Goal: Register for event/course

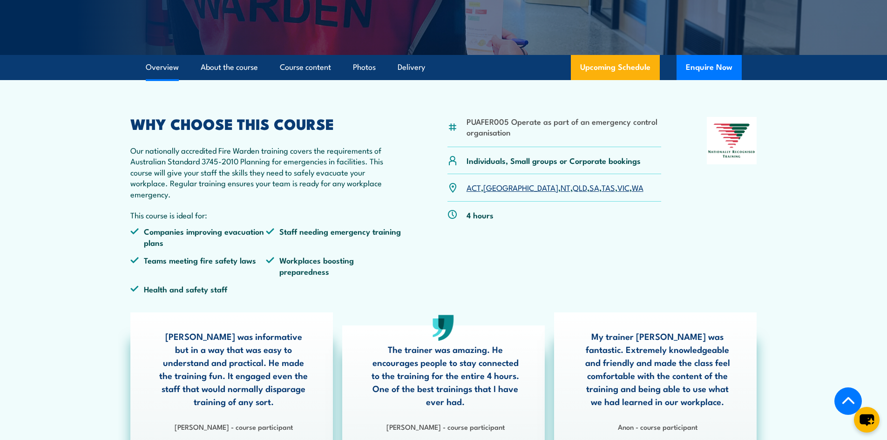
scroll to position [233, 0]
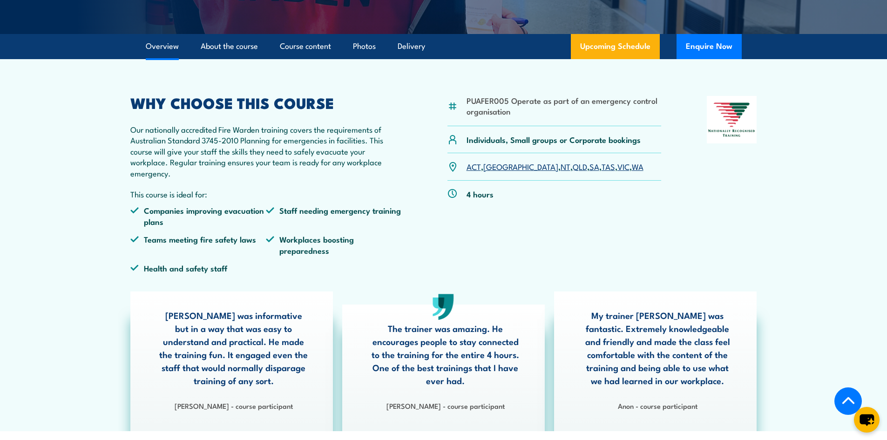
click at [618, 168] on link "VIC" at bounding box center [624, 166] width 12 height 11
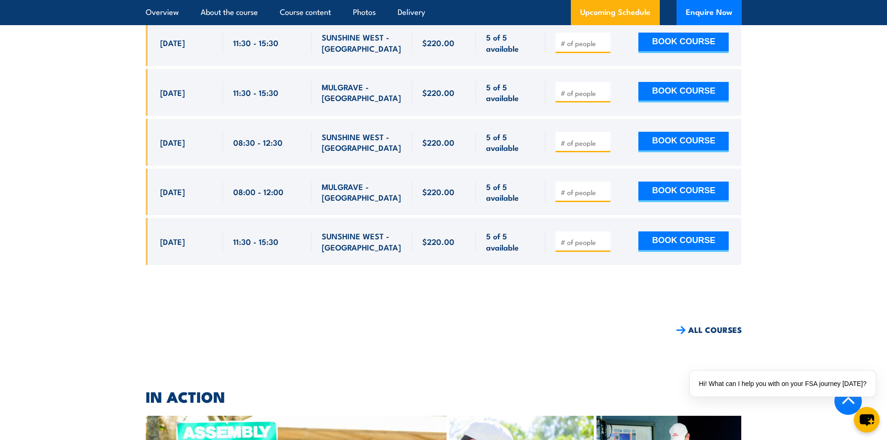
scroll to position [2617, 0]
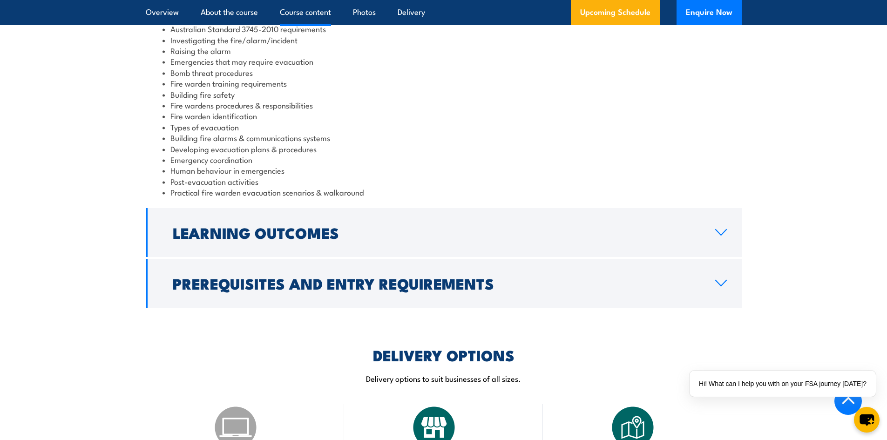
scroll to position [1025, 0]
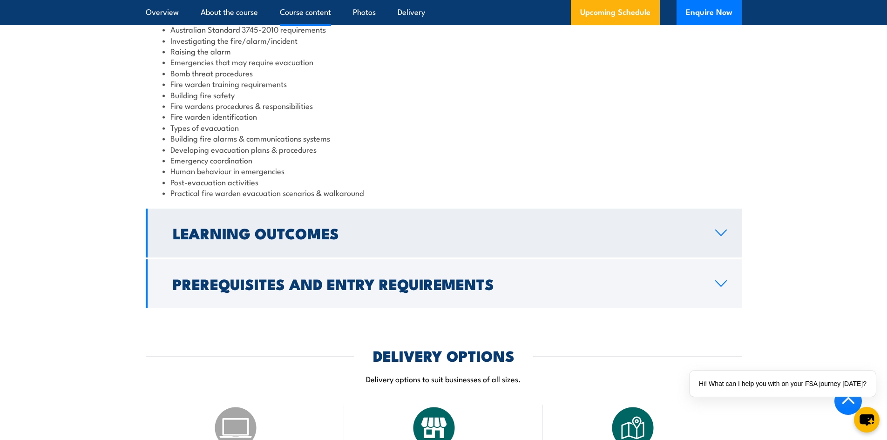
click at [431, 239] on link "Learning Outcomes" at bounding box center [444, 233] width 596 height 49
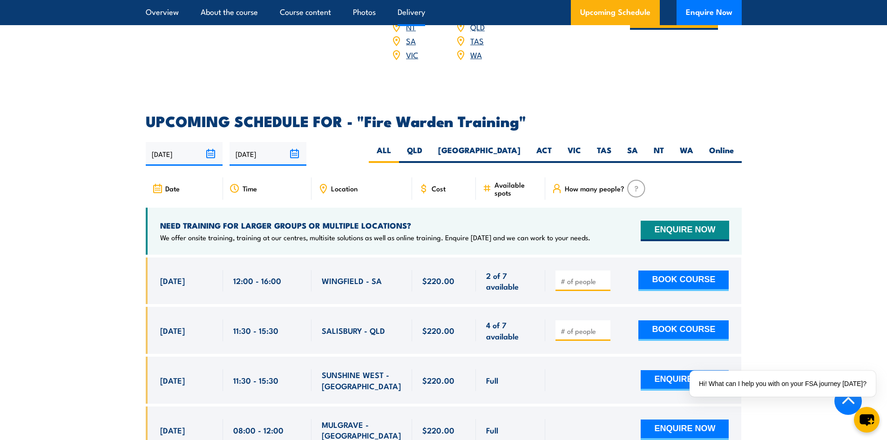
scroll to position [1165, 0]
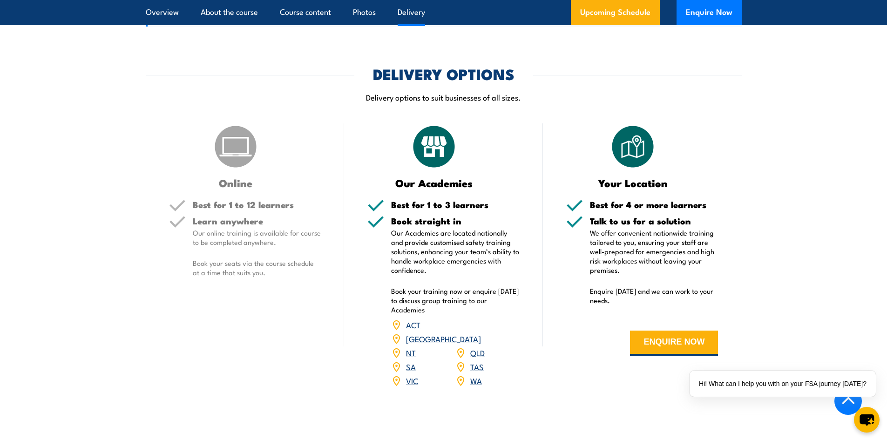
click at [412, 375] on link "VIC" at bounding box center [412, 380] width 12 height 11
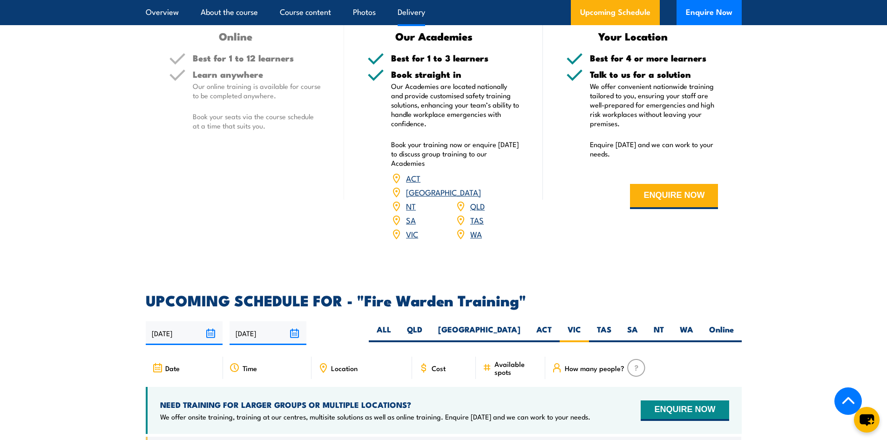
scroll to position [1313, 0]
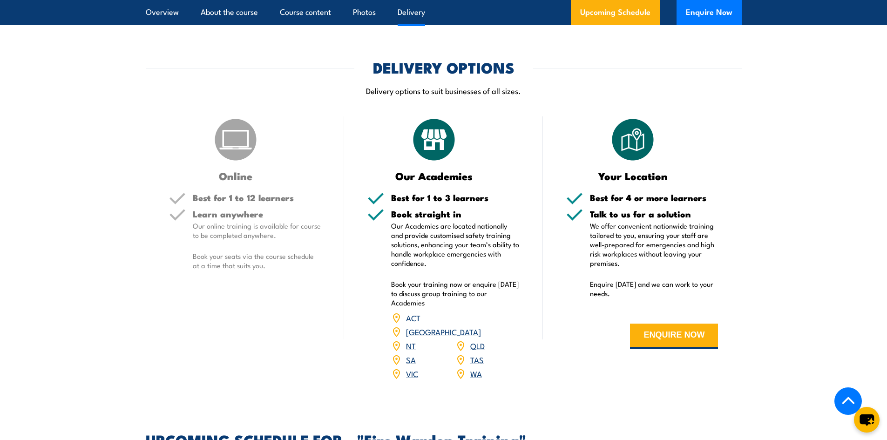
click at [252, 206] on div "Best for 1 to 12 learners" at bounding box center [257, 201] width 129 height 16
click at [335, 163] on div "Online Best for 1 to 12 learners Learn anywhere Our online training is availabl…" at bounding box center [245, 254] width 199 height 276
click at [242, 155] on img at bounding box center [235, 139] width 47 height 47
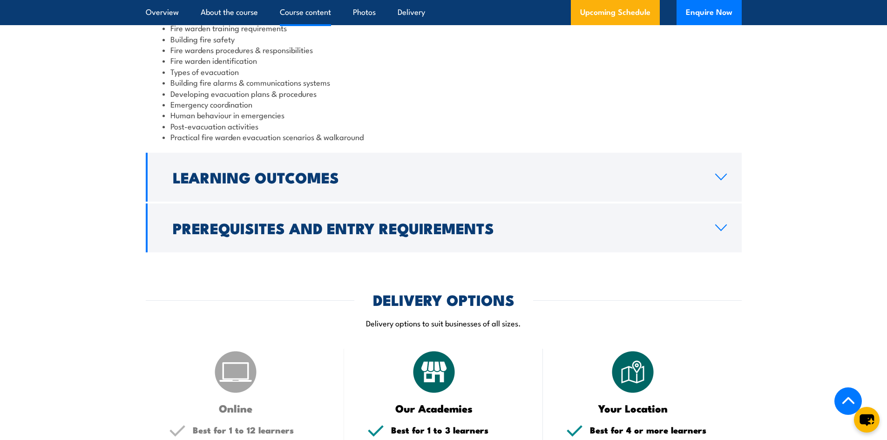
scroll to position [1080, 0]
